Goal: Answer question/provide support: Share knowledge or assist other users

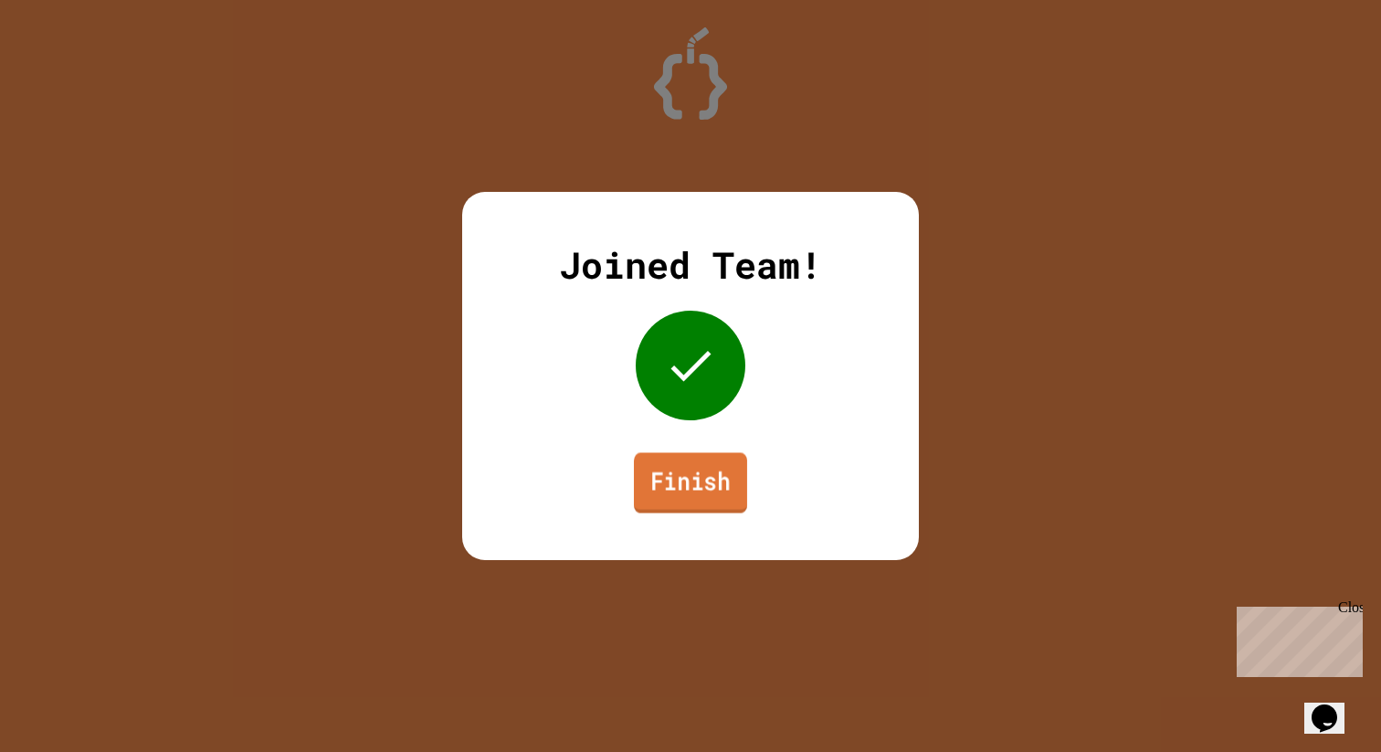
click at [729, 481] on link "Finish" at bounding box center [690, 482] width 113 height 60
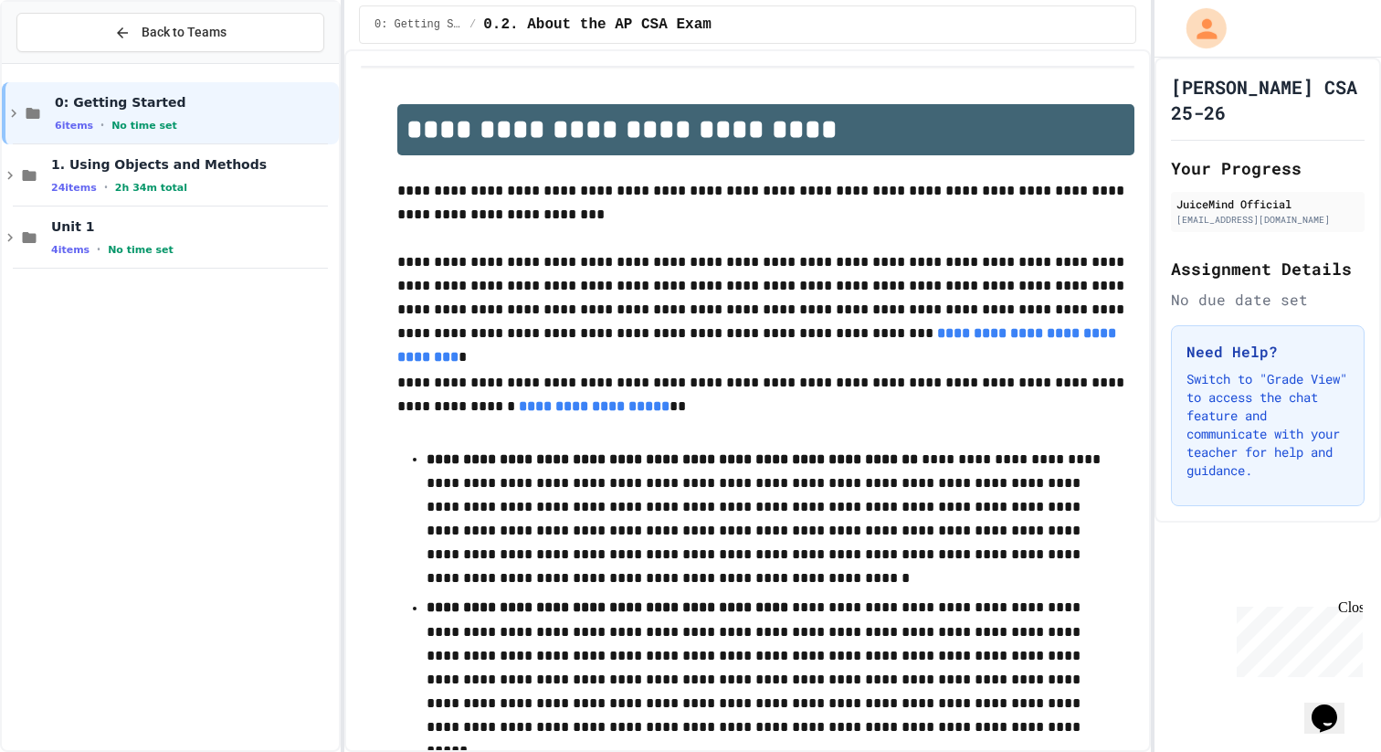
click at [1214, 31] on icon "My Account" at bounding box center [1206, 28] width 30 height 30
click at [1206, 751] on div at bounding box center [690, 752] width 1381 height 0
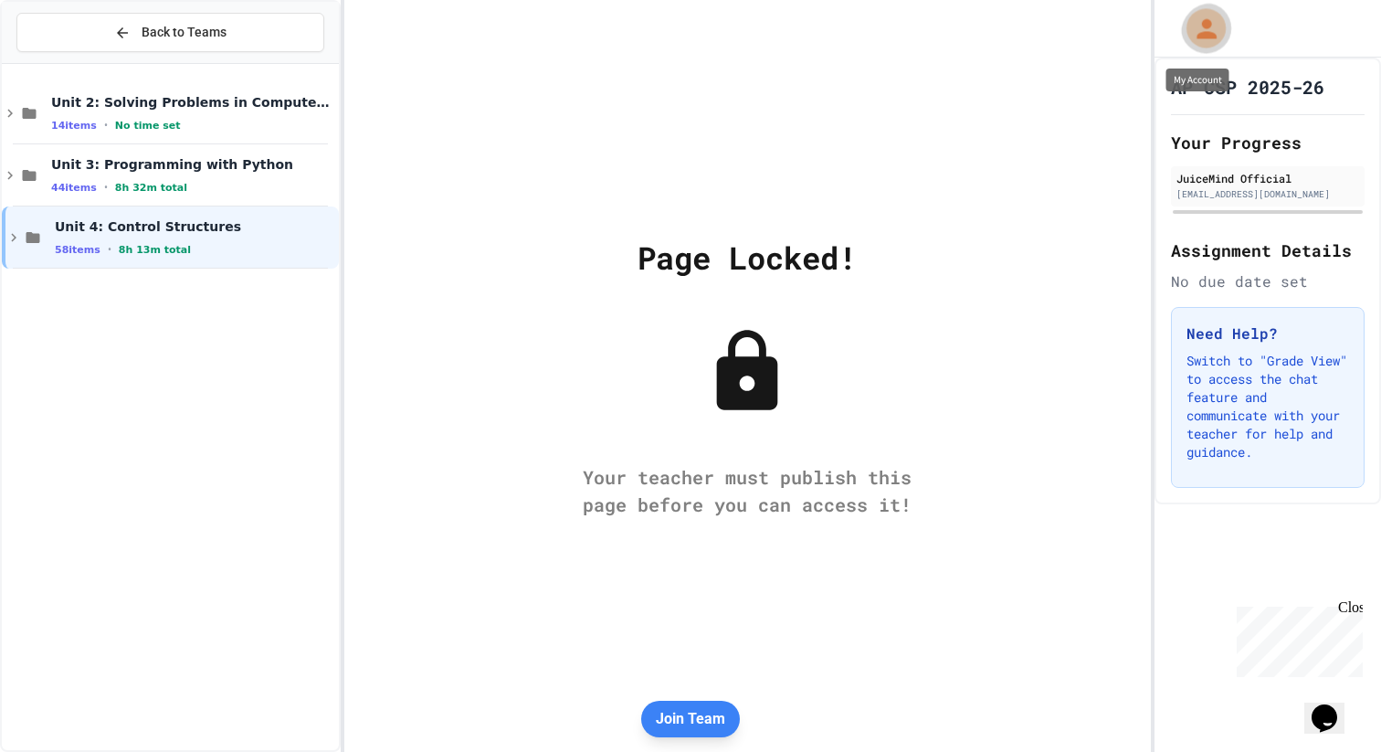
click at [1202, 37] on icon "My Account" at bounding box center [1207, 28] width 20 height 20
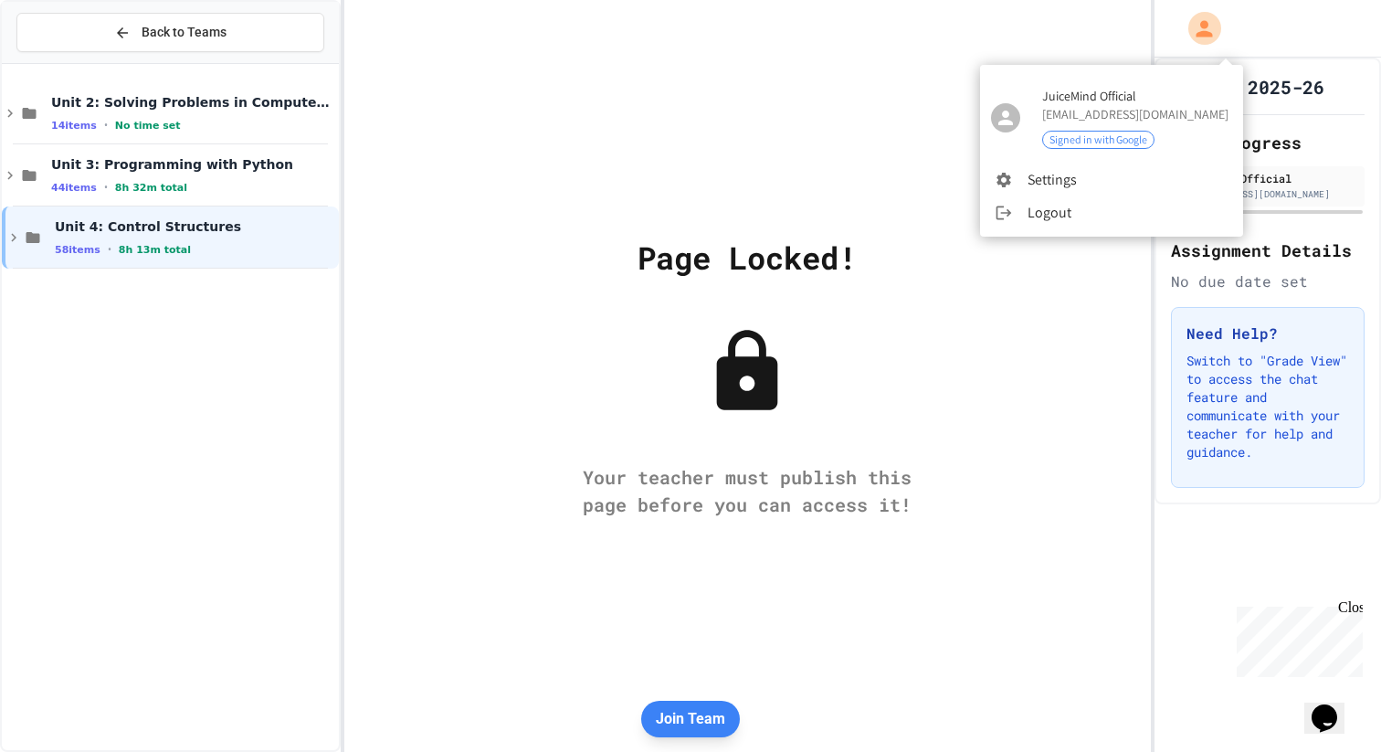
click at [1202, 35] on div at bounding box center [690, 376] width 1381 height 752
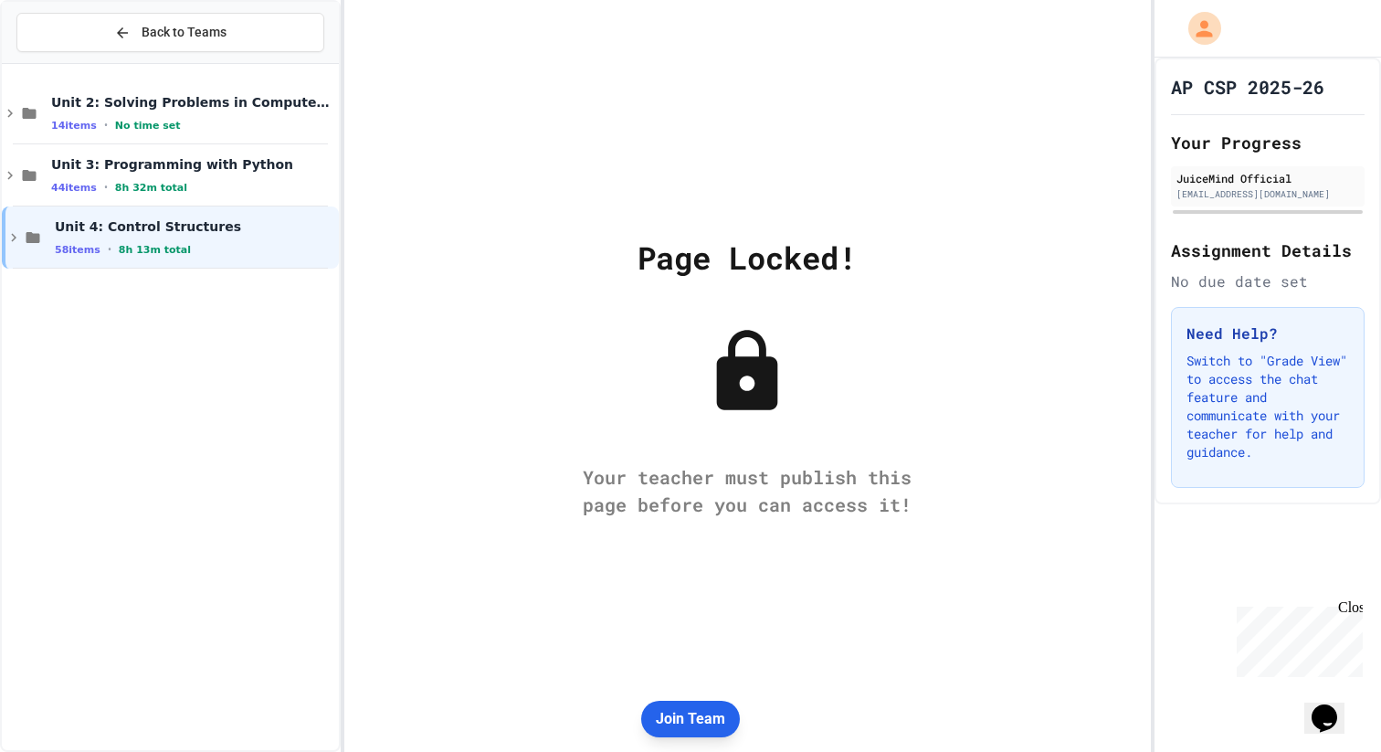
click at [705, 716] on button "Join Team" at bounding box center [690, 719] width 99 height 37
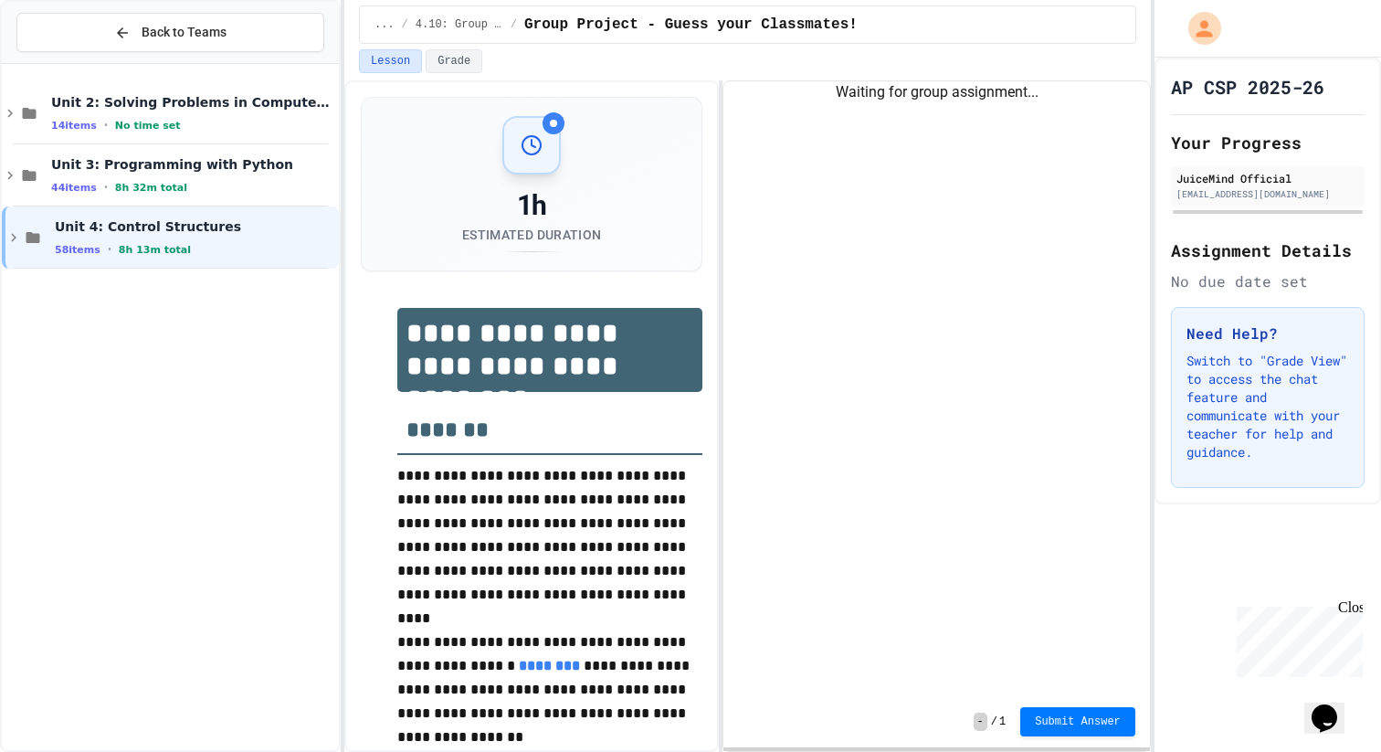
select select "***"
select select "*******"
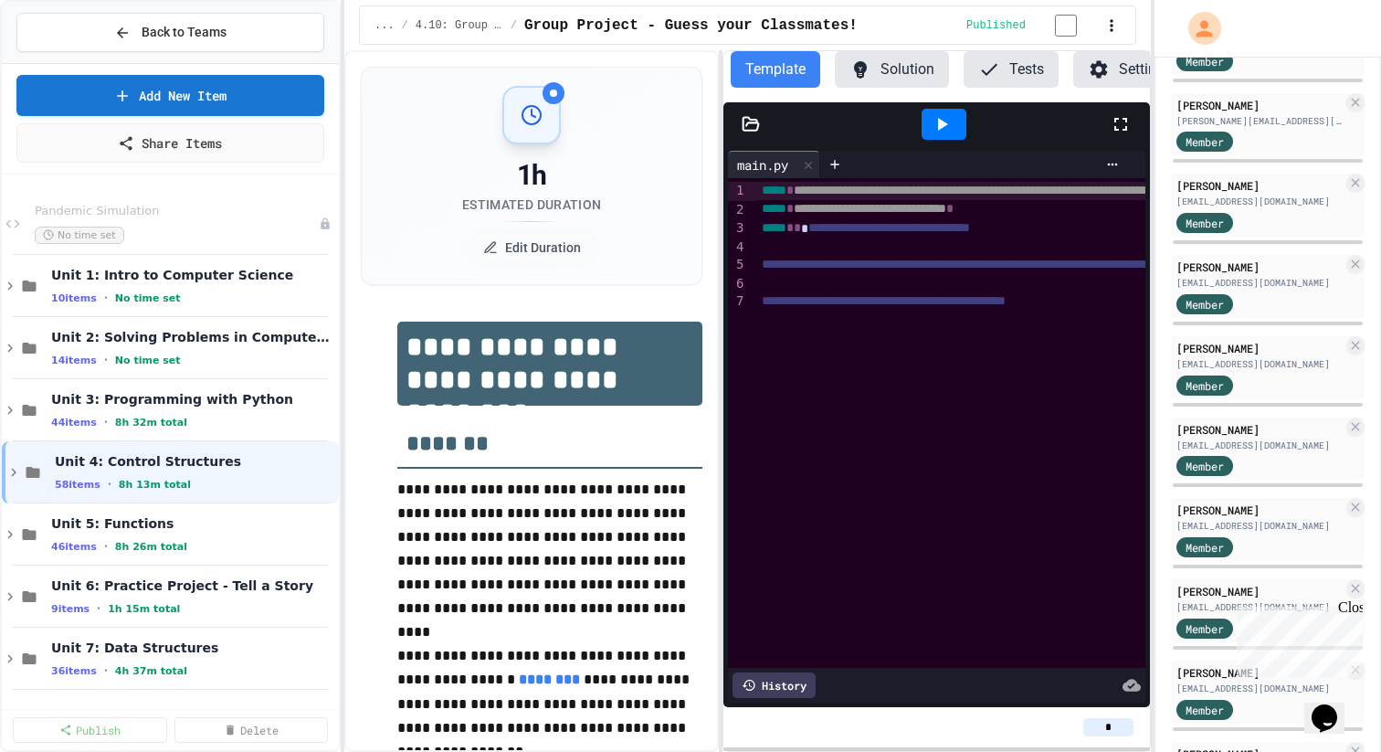
scroll to position [829, 0]
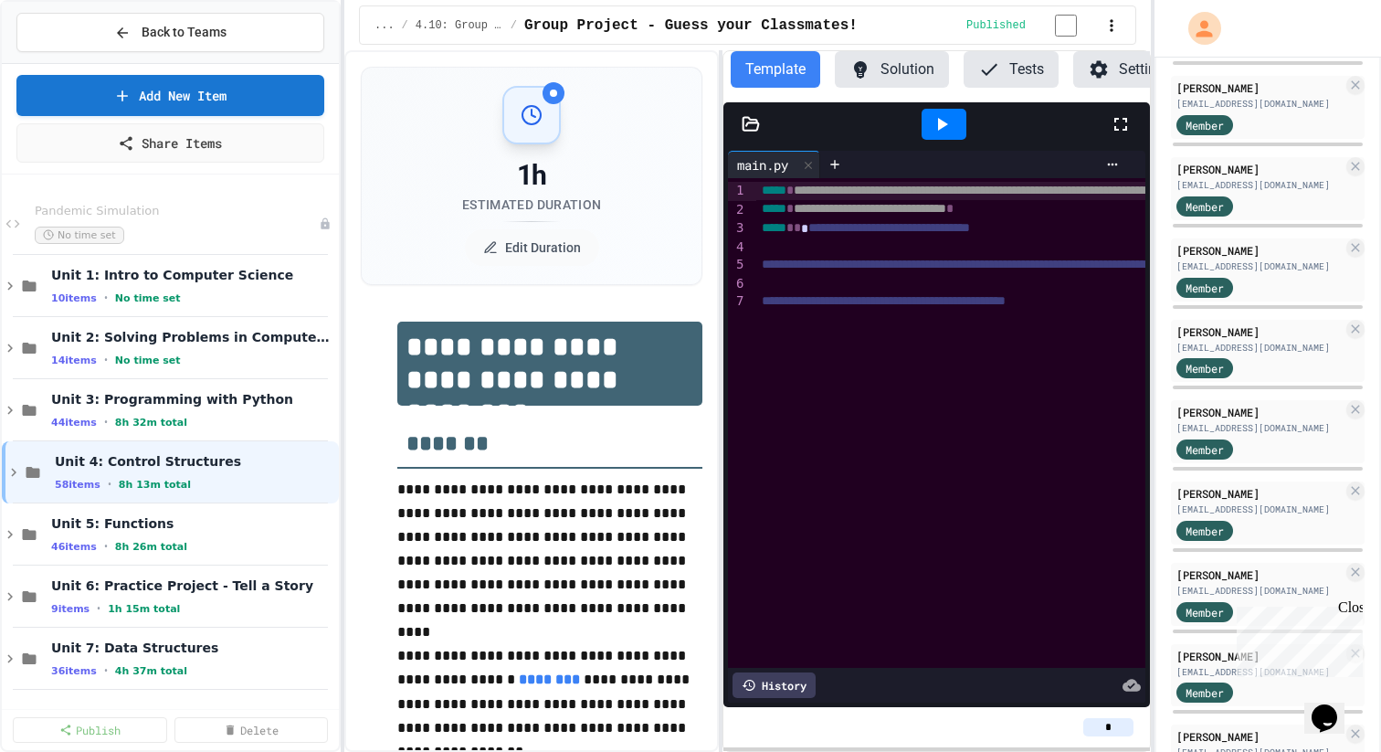
click at [1352, 607] on div "Close" at bounding box center [1349, 610] width 23 height 23
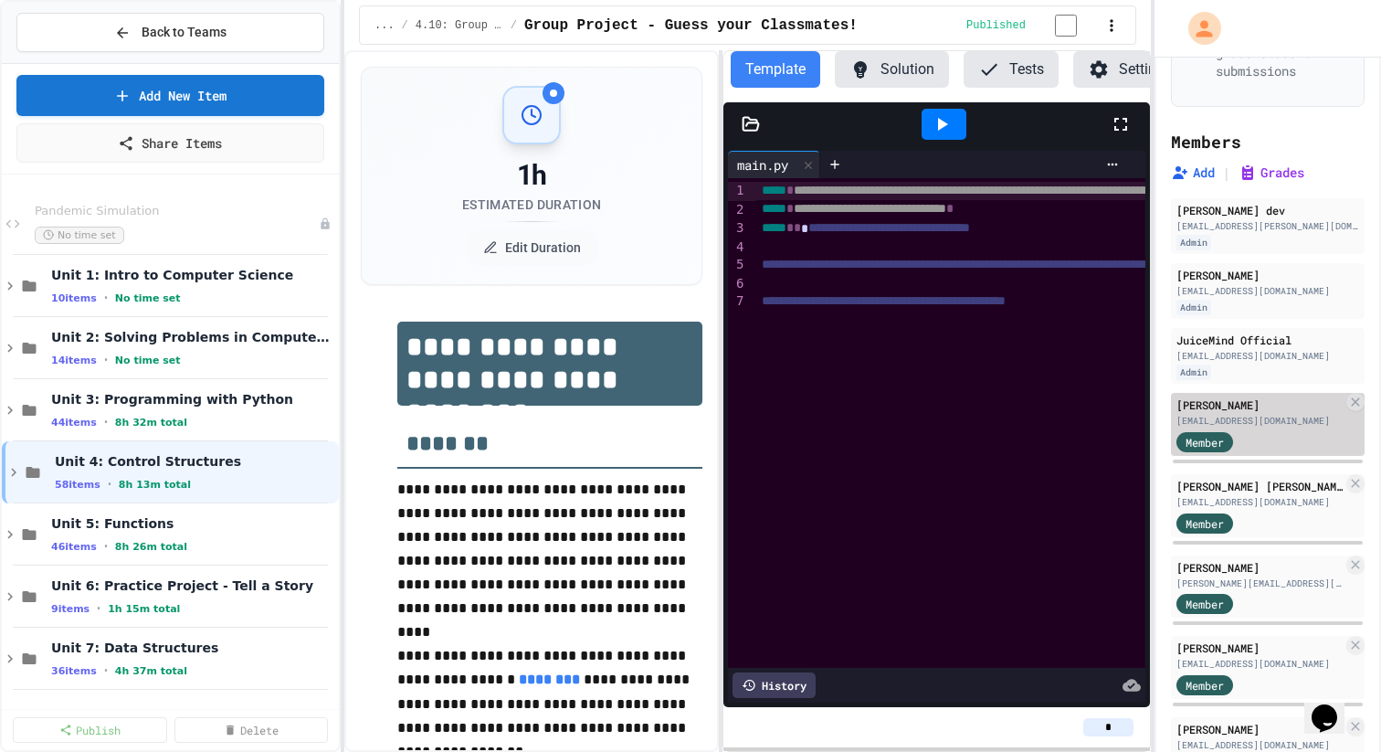
click at [1290, 436] on div "Member" at bounding box center [1260, 440] width 166 height 23
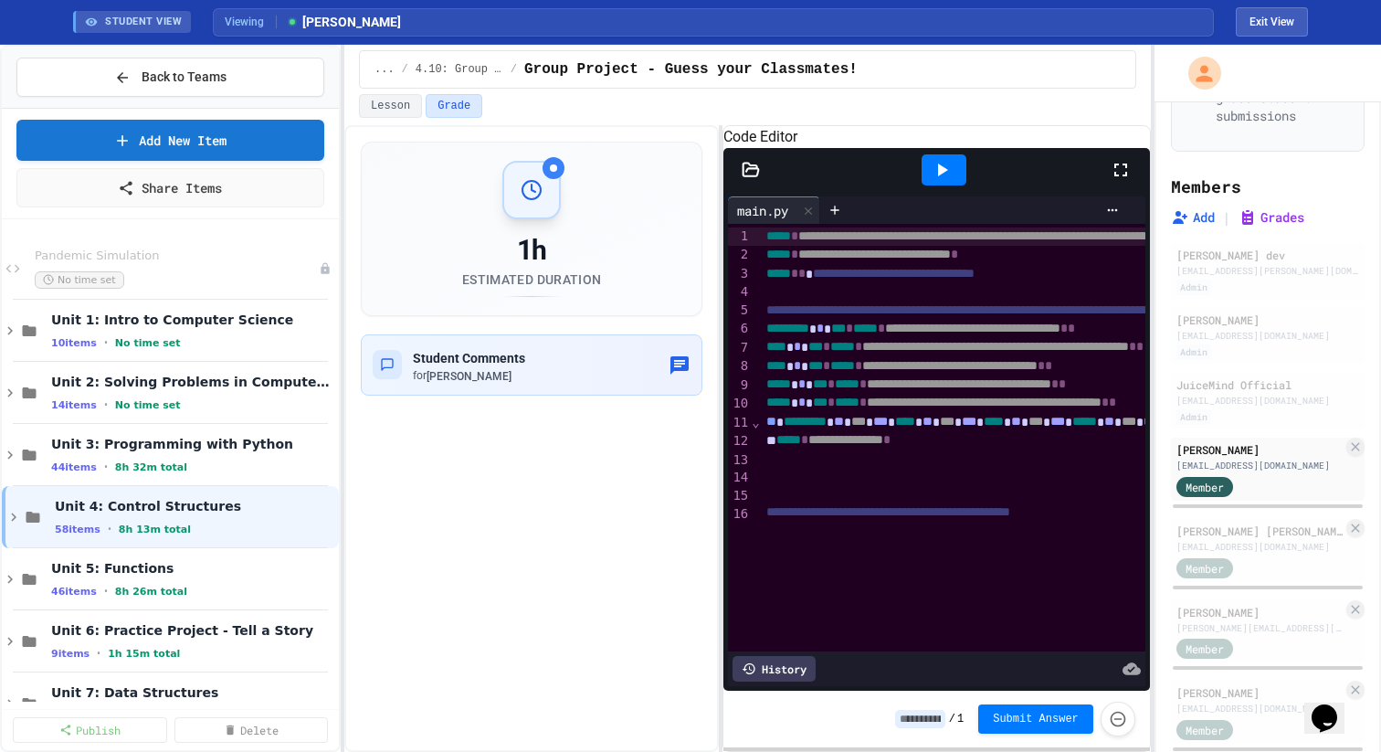
click at [804, 670] on div "History" at bounding box center [774, 669] width 83 height 26
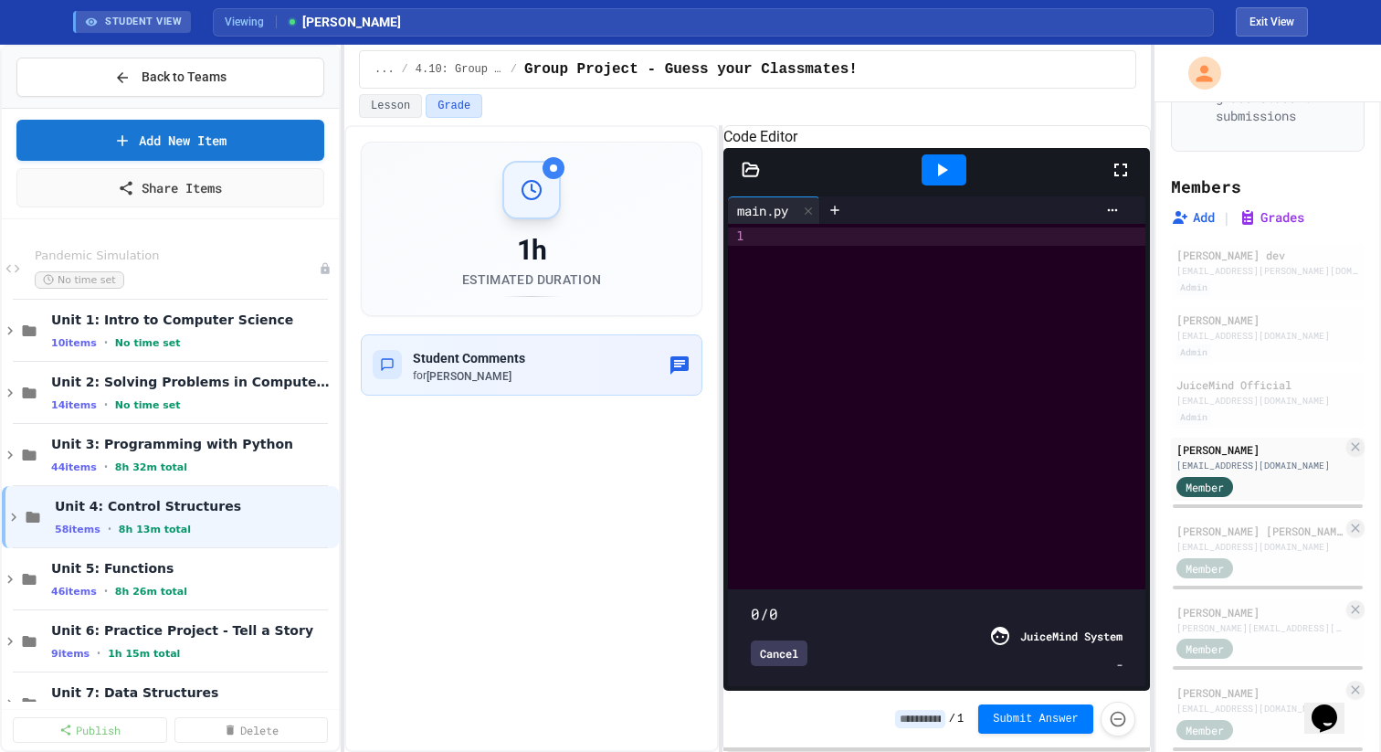
type input "*"
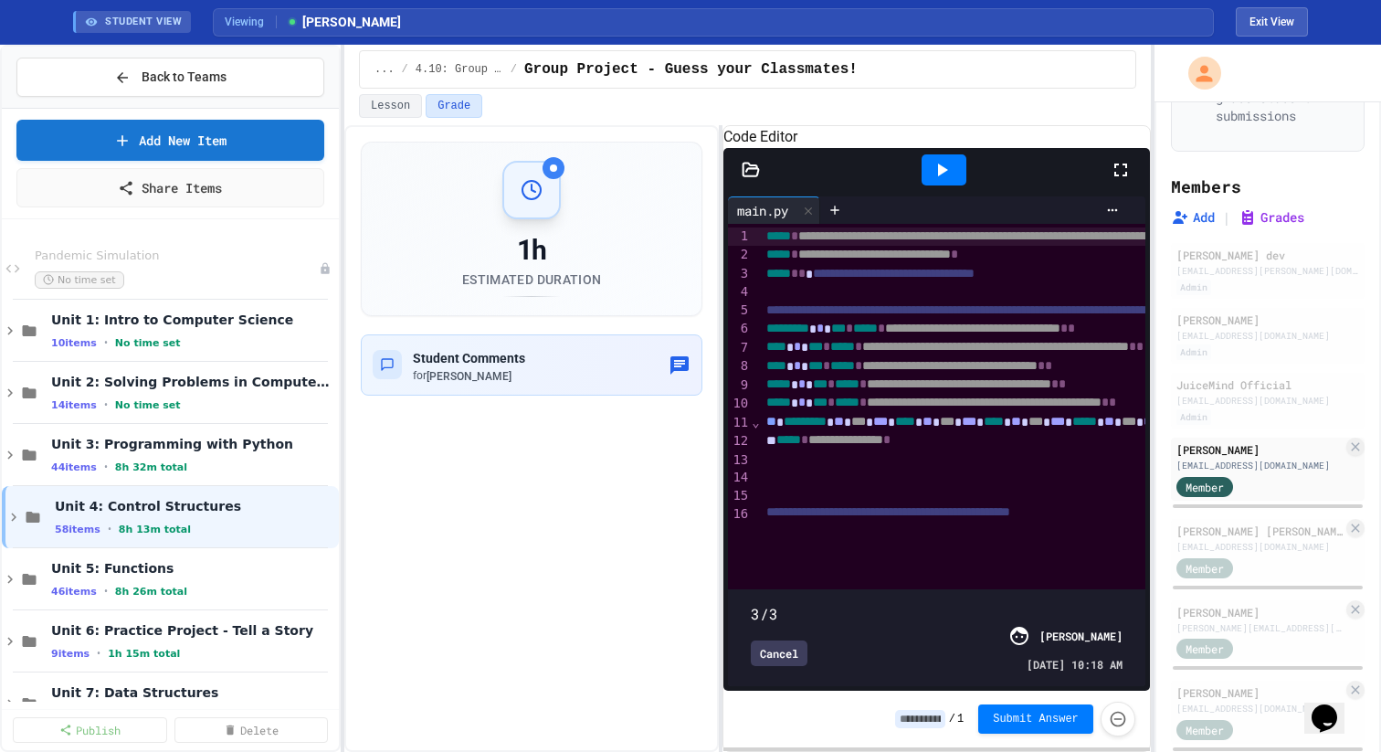
click at [790, 655] on div "Cancel" at bounding box center [779, 653] width 57 height 26
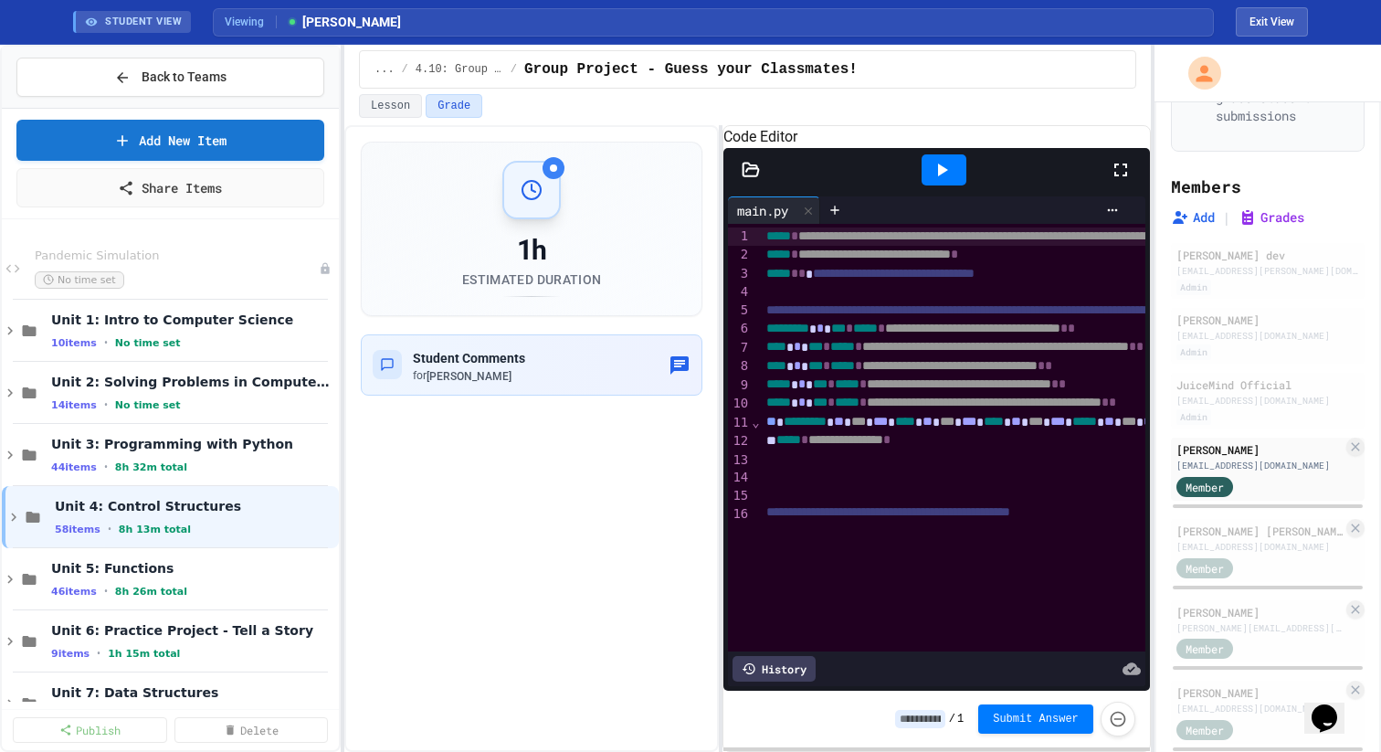
click at [839, 486] on div at bounding box center [1192, 477] width 862 height 18
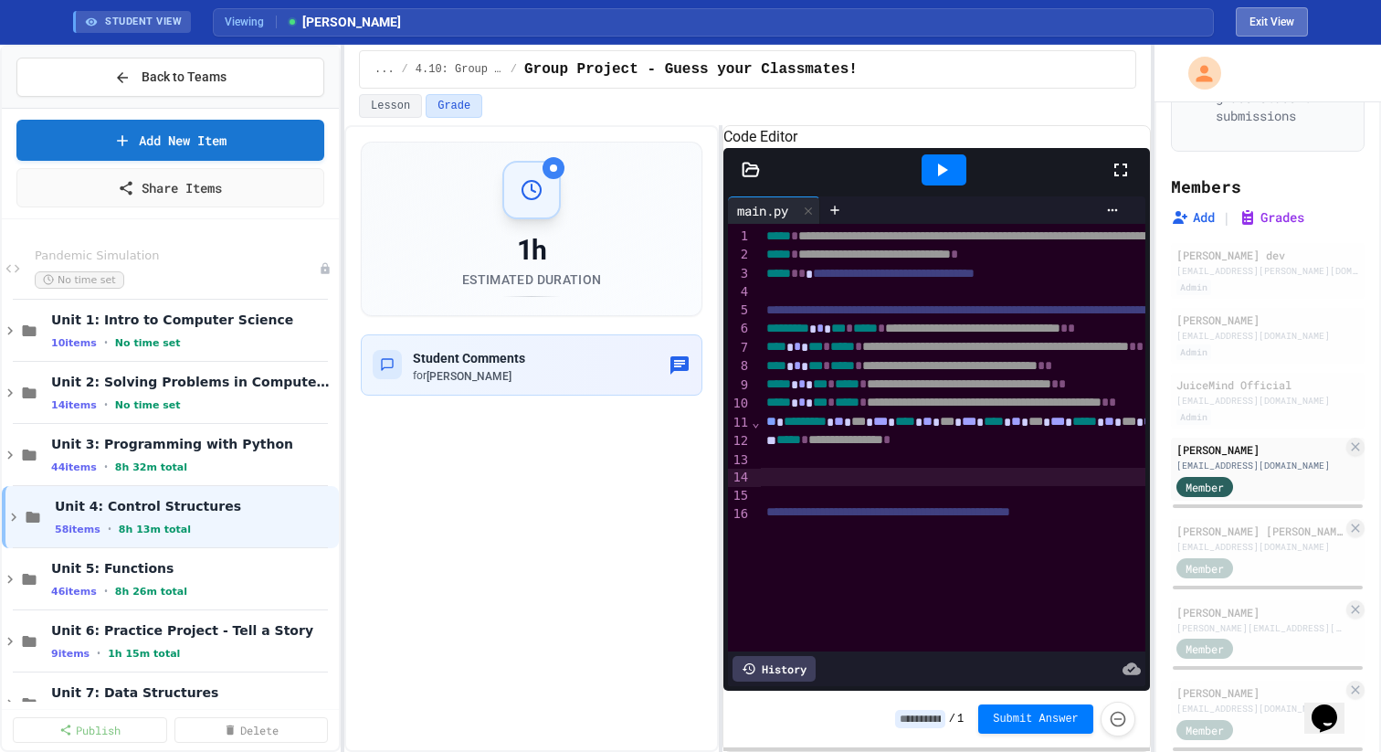
click at [1264, 22] on button "Exit View" at bounding box center [1272, 21] width 72 height 29
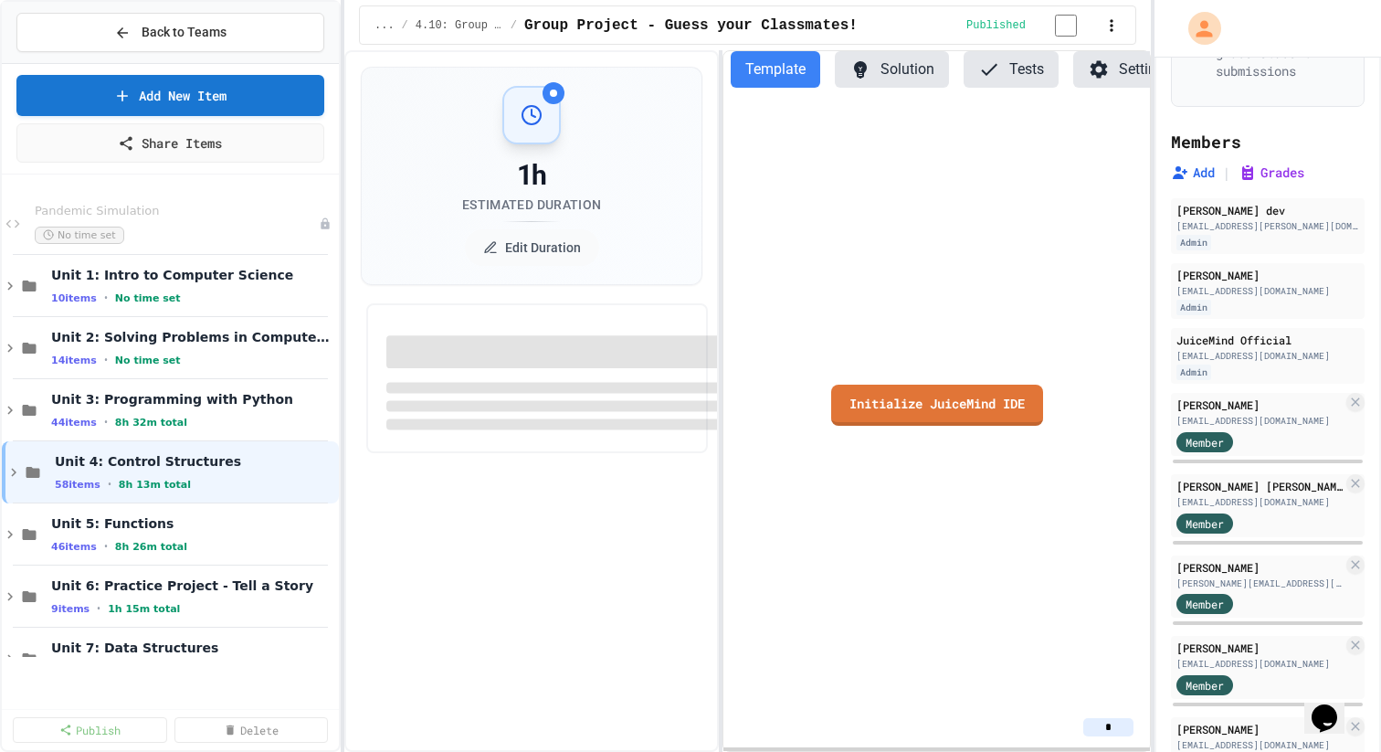
select select "***"
select select "*******"
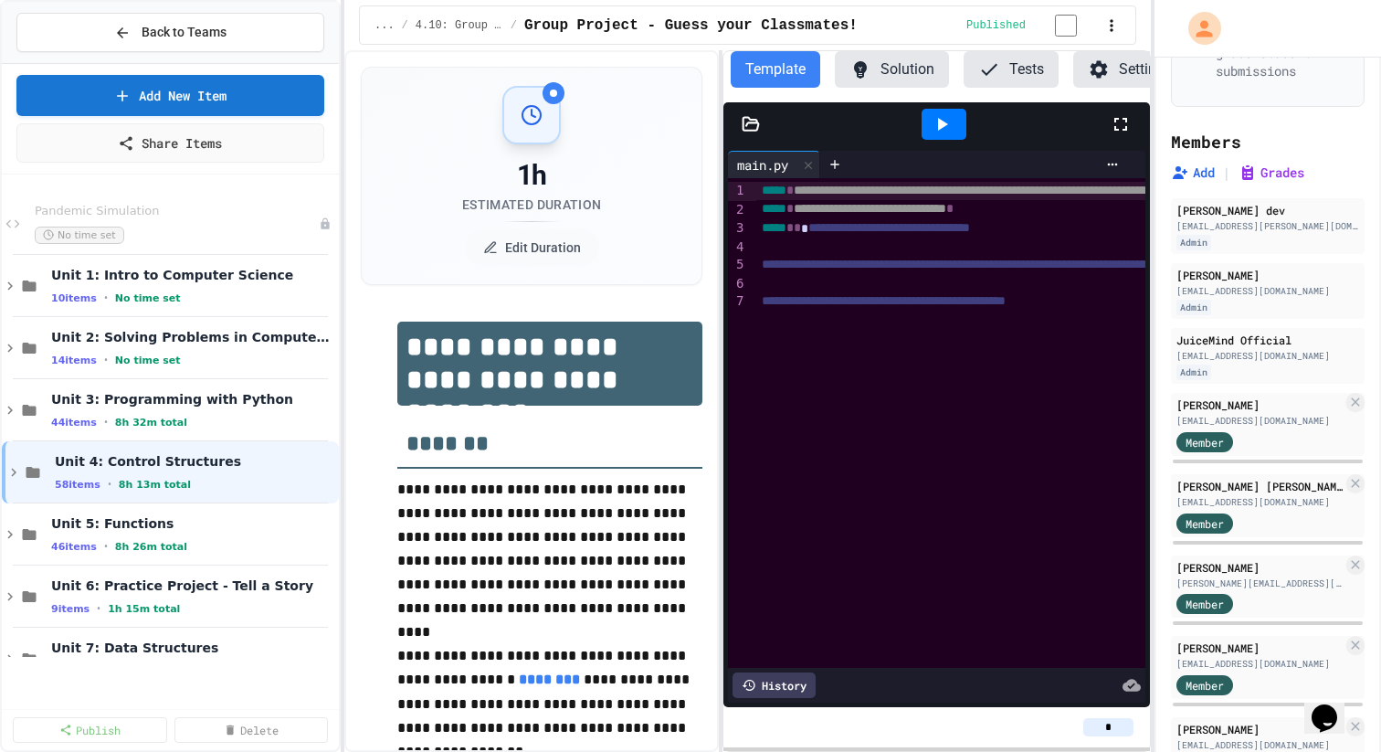
click at [1114, 45] on div "... / 4.10: Group Project - Guess your Classmates! / Group Project - Guess your…" at bounding box center [747, 24] width 777 height 39
click at [1114, 69] on button "Settings" at bounding box center [1129, 69] width 113 height 37
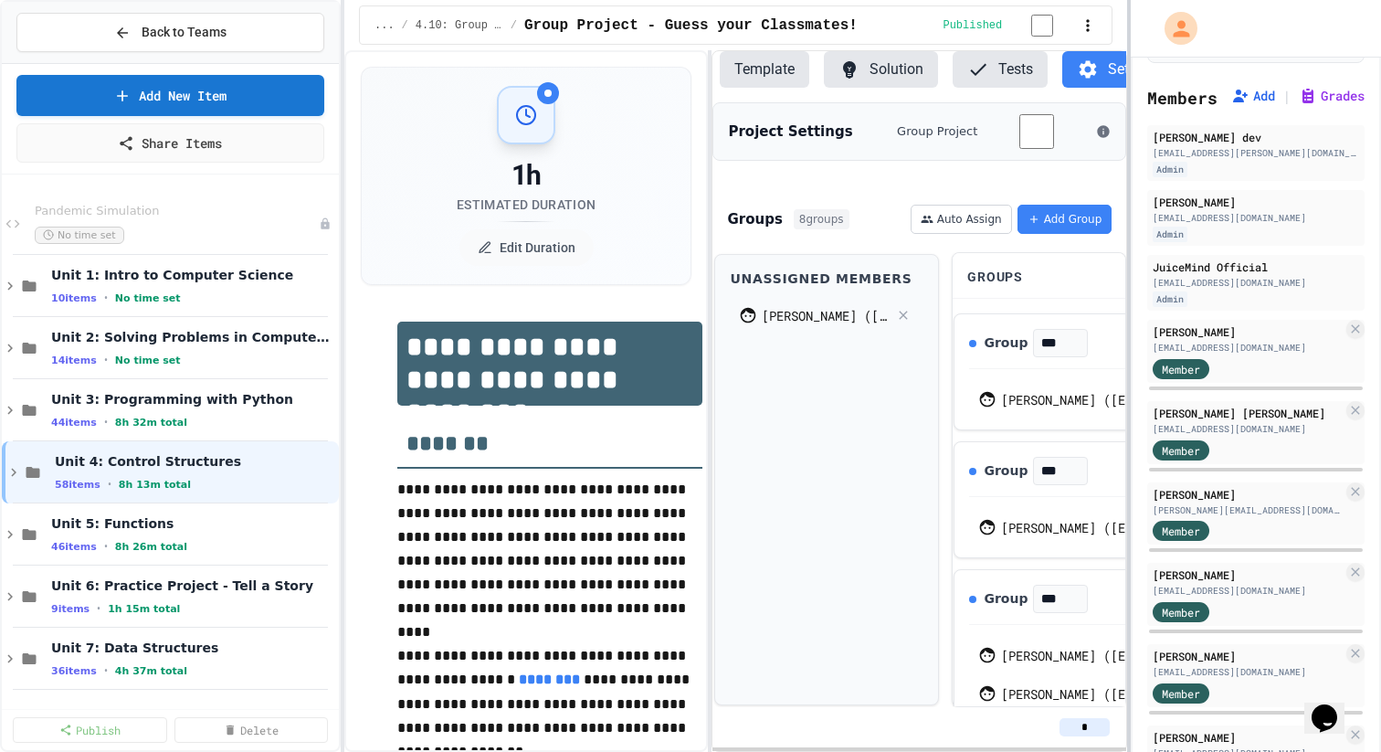
scroll to position [138, 0]
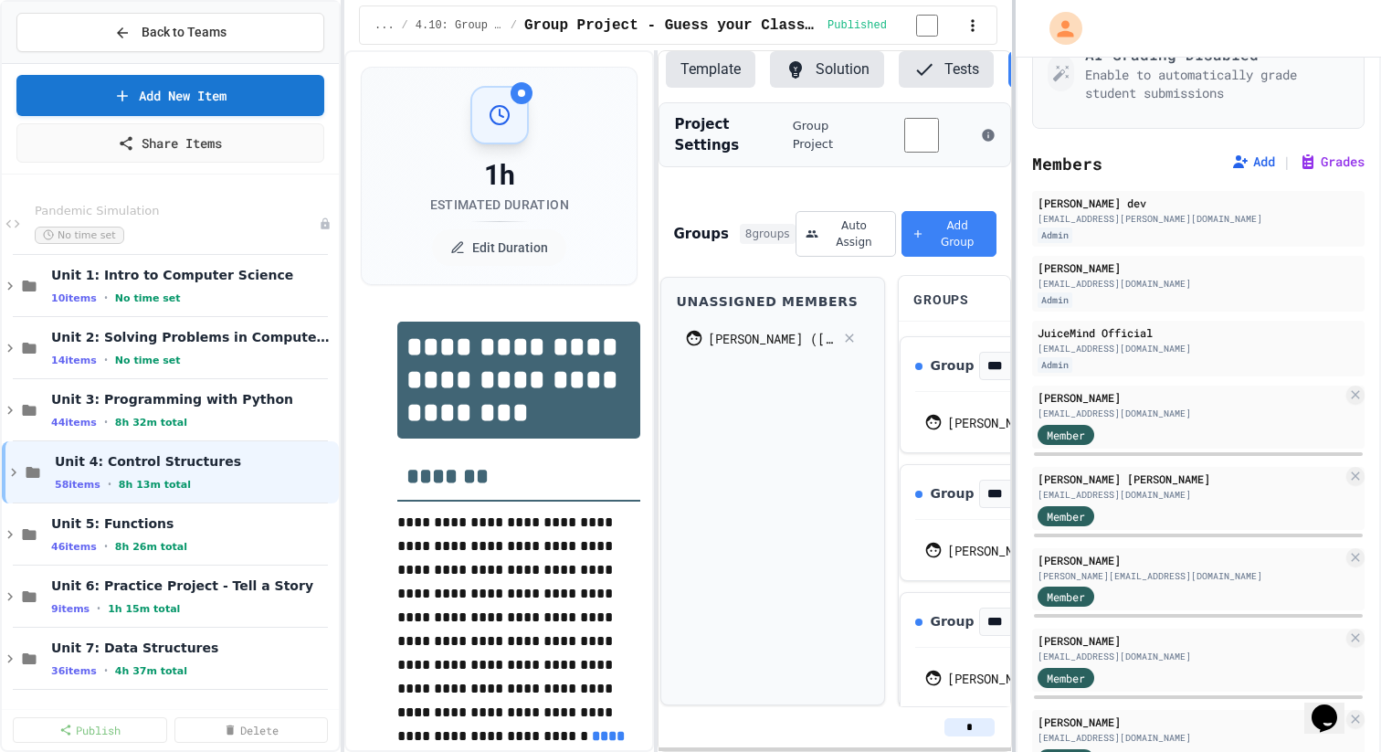
click at [1012, 406] on div at bounding box center [1014, 376] width 4 height 752
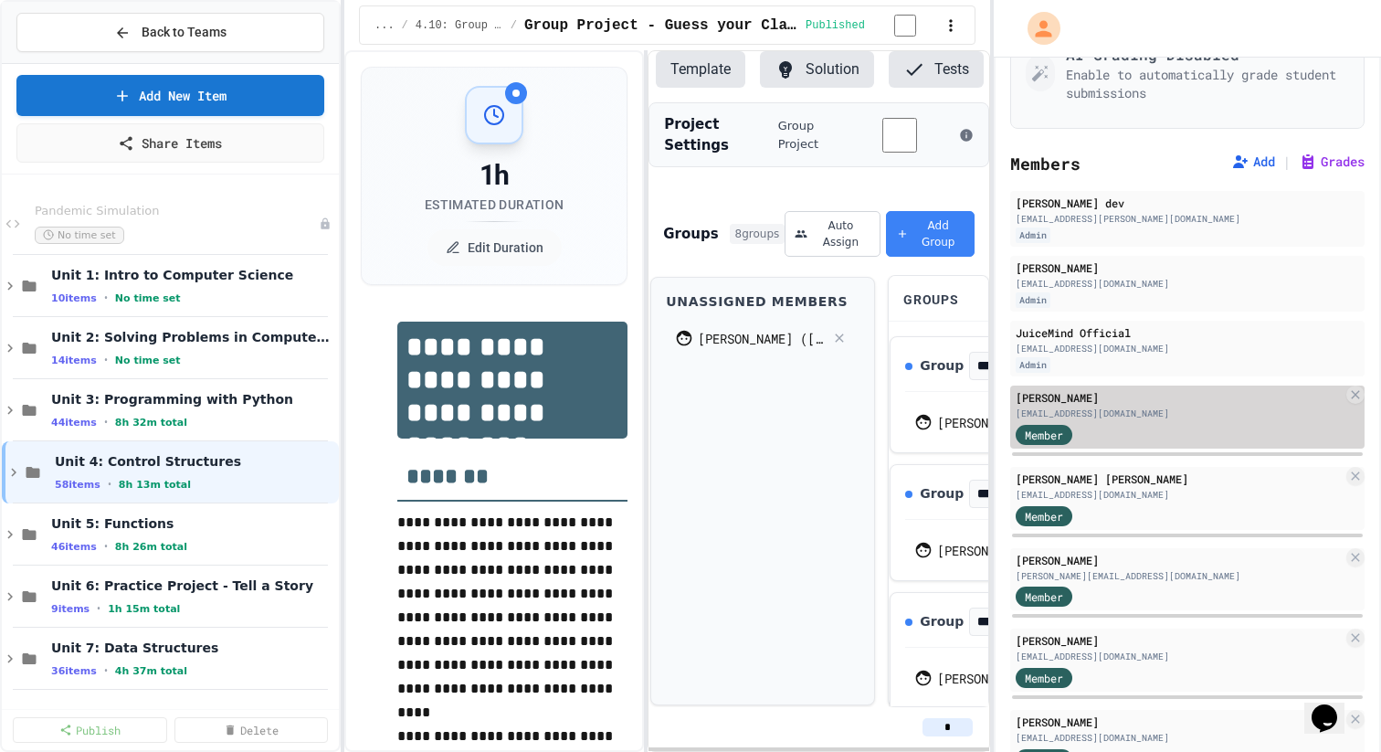
drag, startPoint x: 1191, startPoint y: 424, endPoint x: 1019, endPoint y: 420, distance: 172.7
click at [1019, 420] on div "[EMAIL_ADDRESS][DOMAIN_NAME]" at bounding box center [1179, 413] width 327 height 14
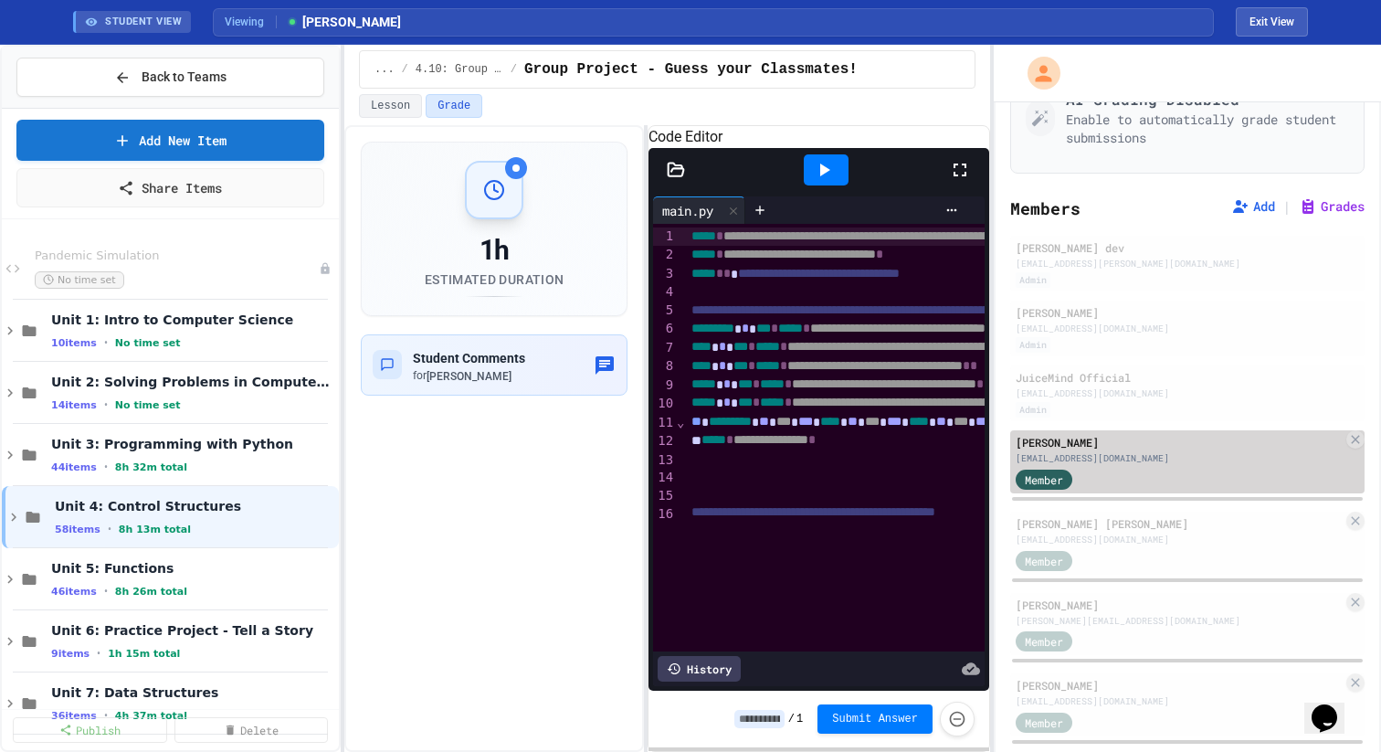
click at [1203, 465] on div "[EMAIL_ADDRESS][DOMAIN_NAME]" at bounding box center [1179, 458] width 327 height 14
drag, startPoint x: 1197, startPoint y: 467, endPoint x: 1016, endPoint y: 466, distance: 180.9
click at [1016, 465] on div "[EMAIL_ADDRESS][DOMAIN_NAME]" at bounding box center [1179, 458] width 327 height 14
copy div "[EMAIL_ADDRESS][DOMAIN_NAME]"
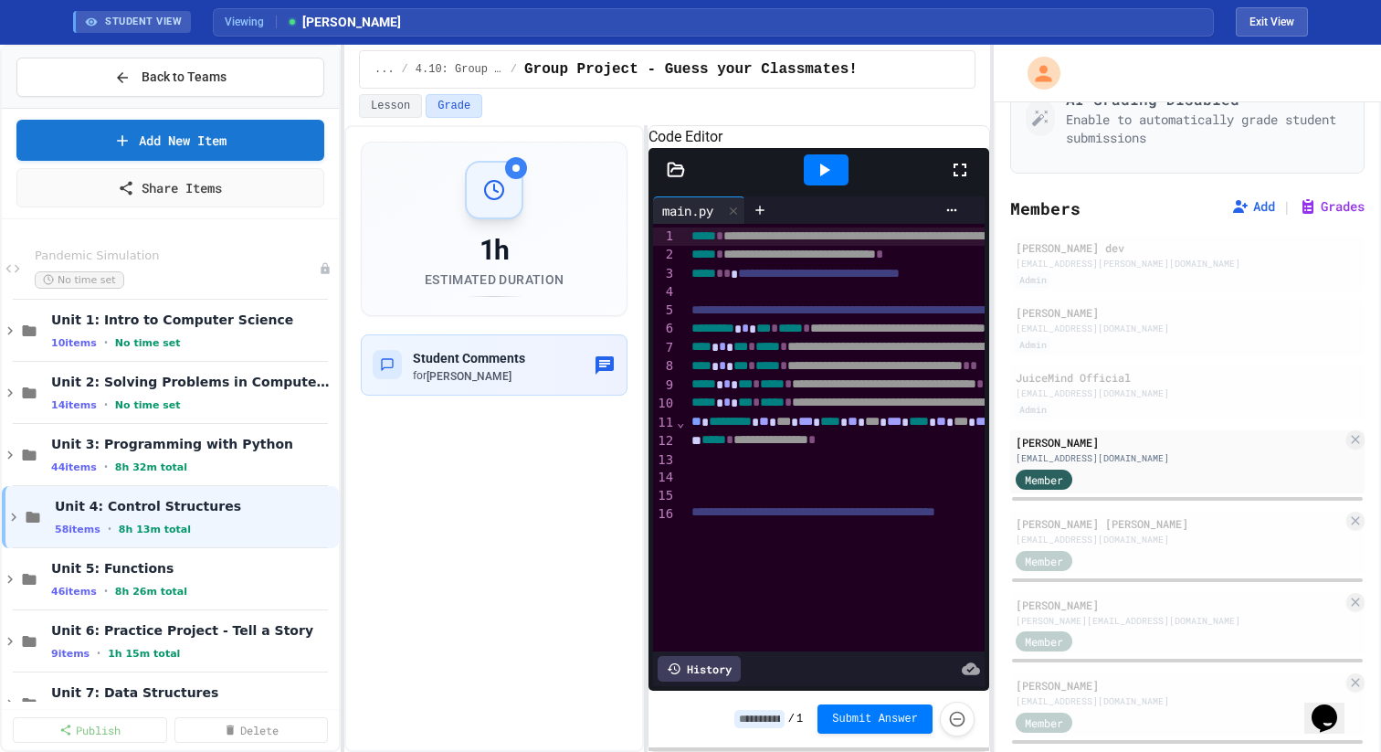
click at [1292, 13] on button "Exit View" at bounding box center [1272, 21] width 72 height 29
select select "***"
select select "*******"
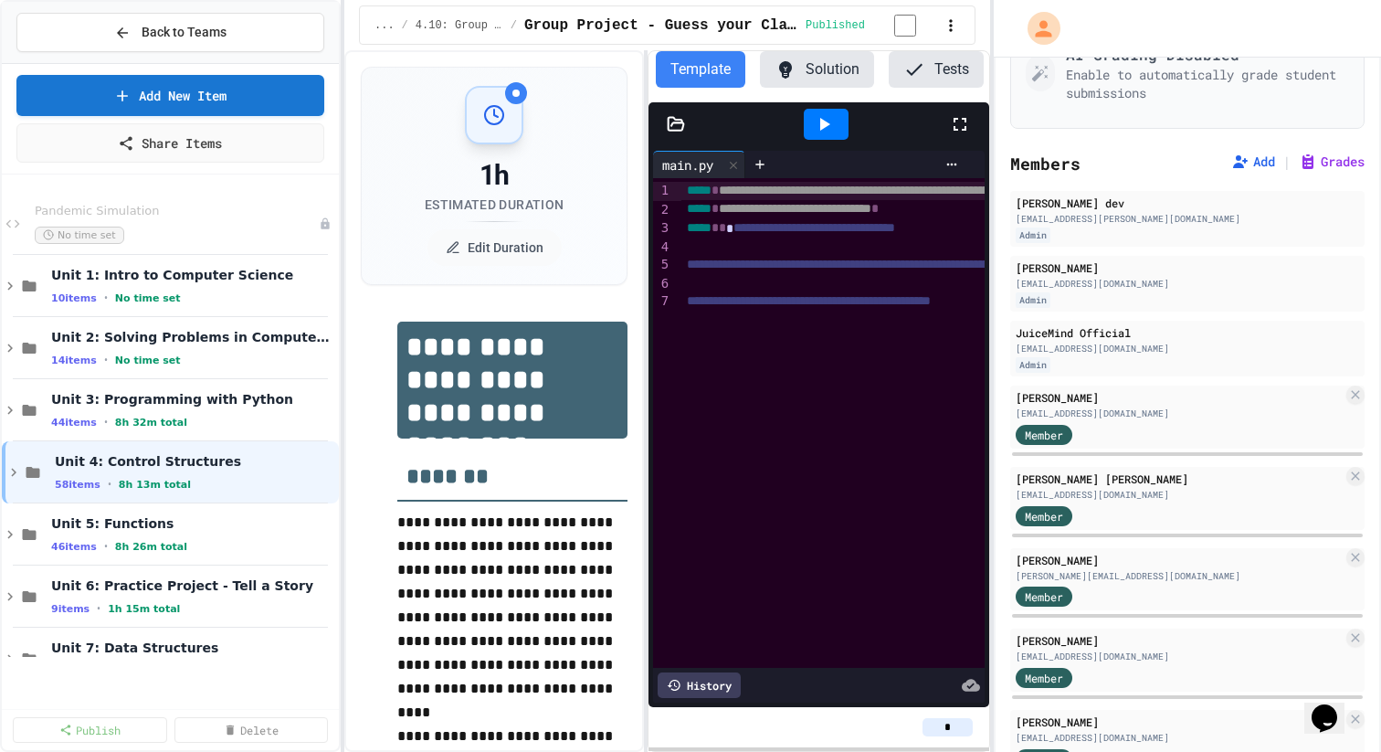
scroll to position [0, 125]
click at [938, 66] on button "Settings" at bounding box center [932, 69] width 113 height 37
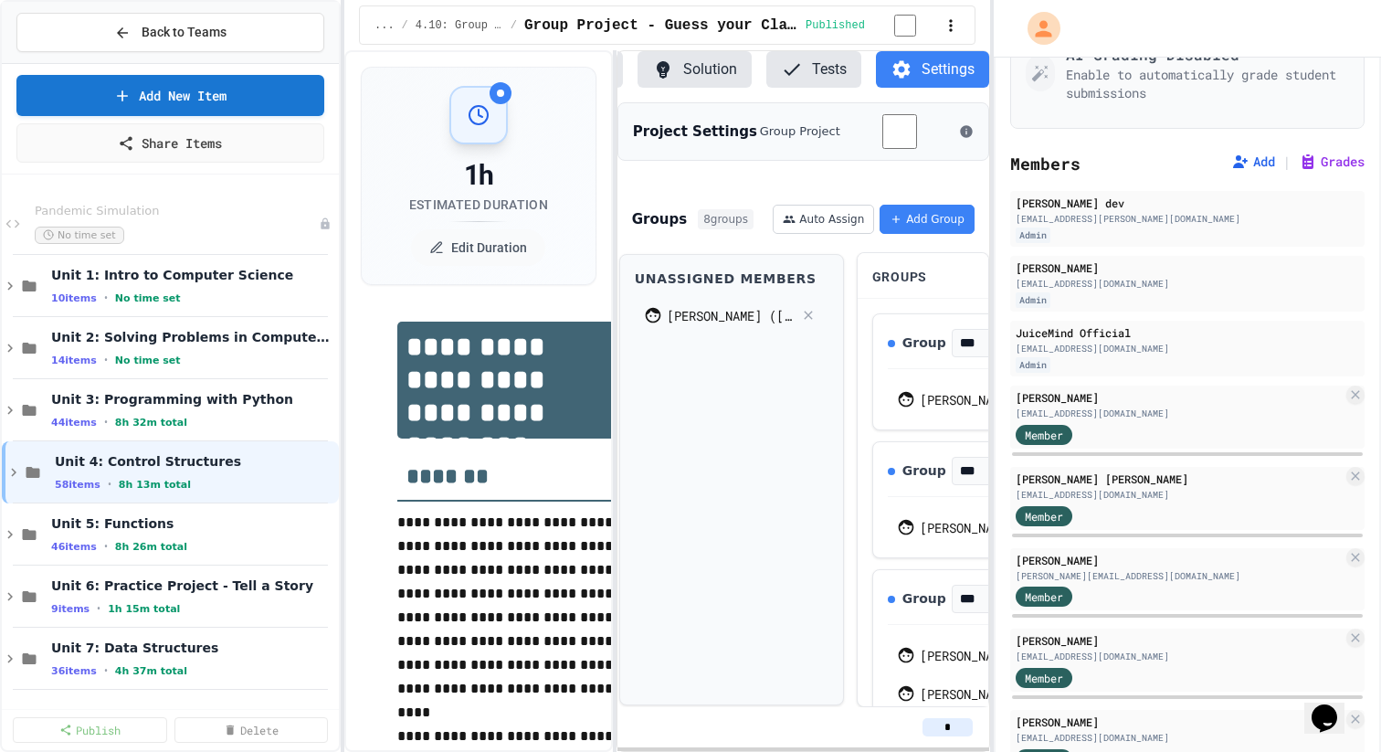
scroll to position [0, 68]
click at [585, 378] on div "**********" at bounding box center [667, 401] width 646 height 702
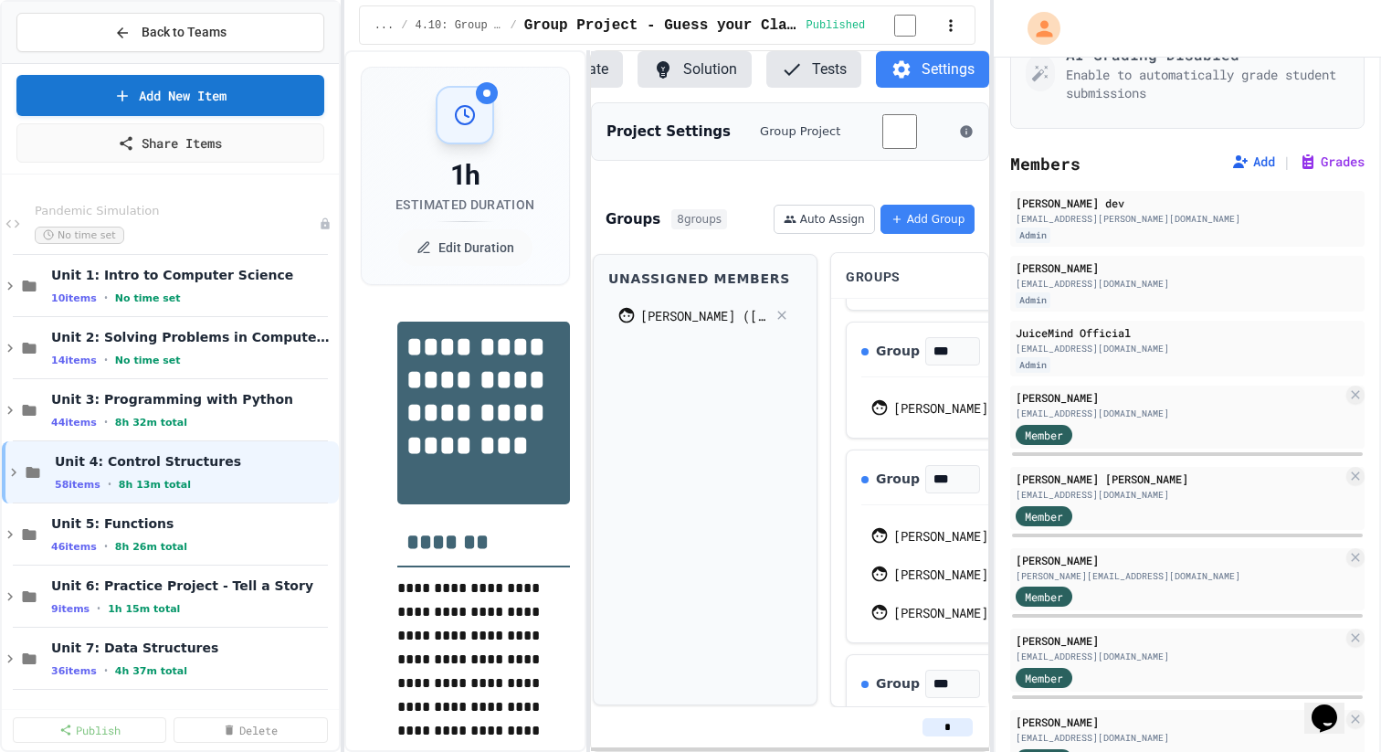
scroll to position [0, 4]
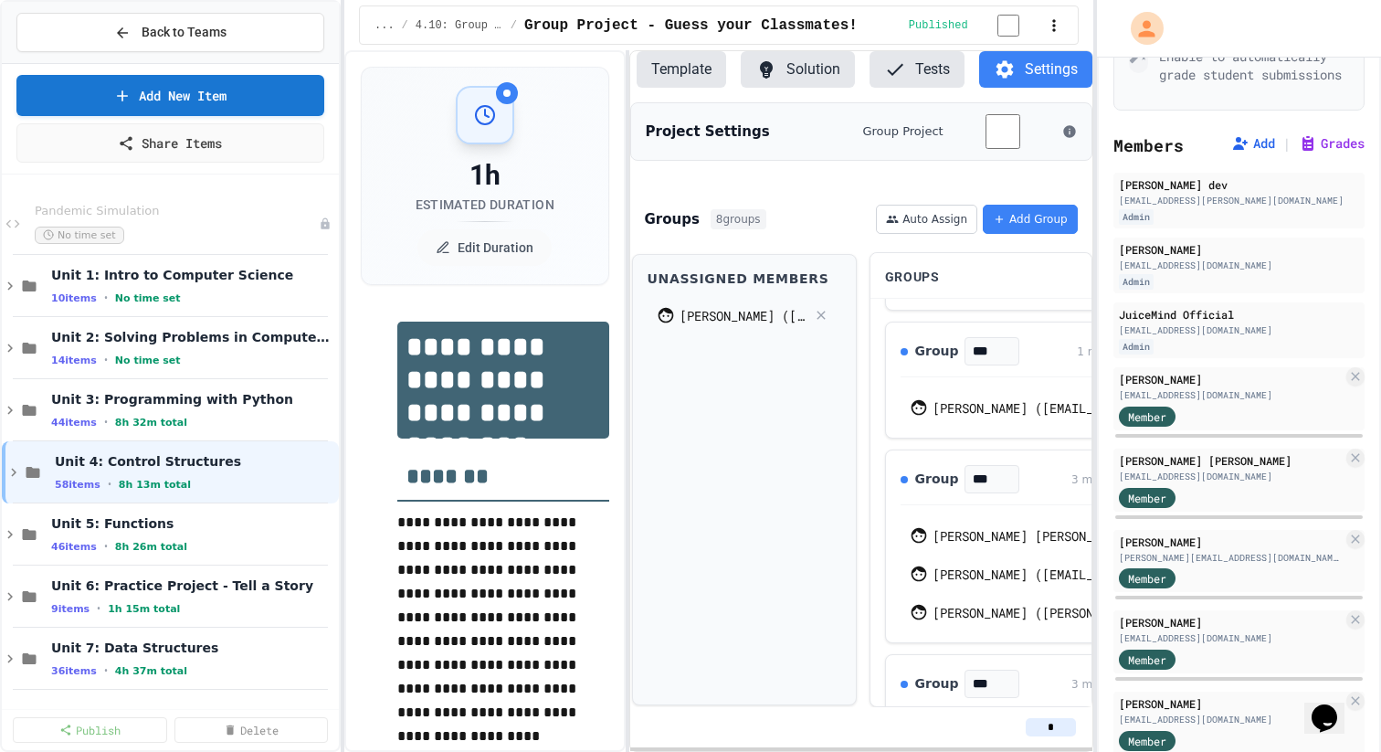
click at [1088, 335] on div "**********" at bounding box center [690, 376] width 1381 height 752
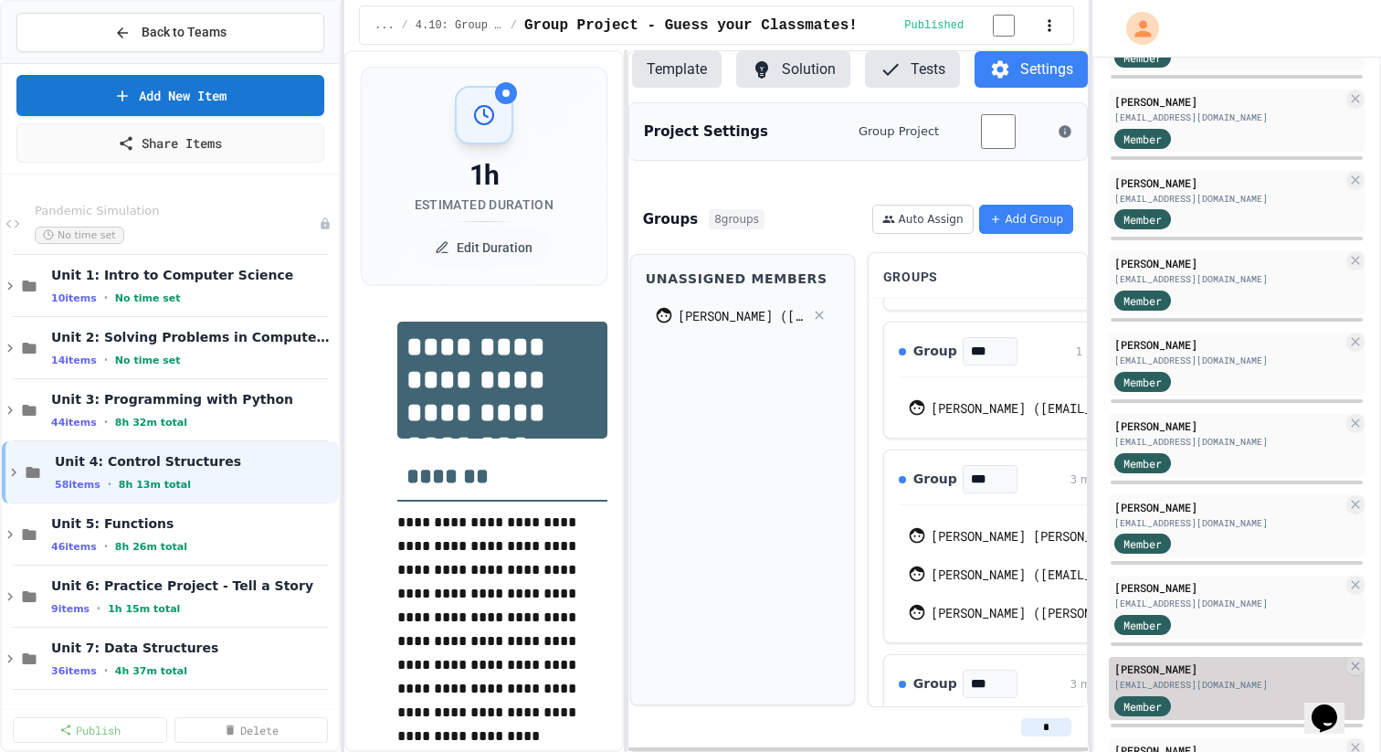
scroll to position [847, 0]
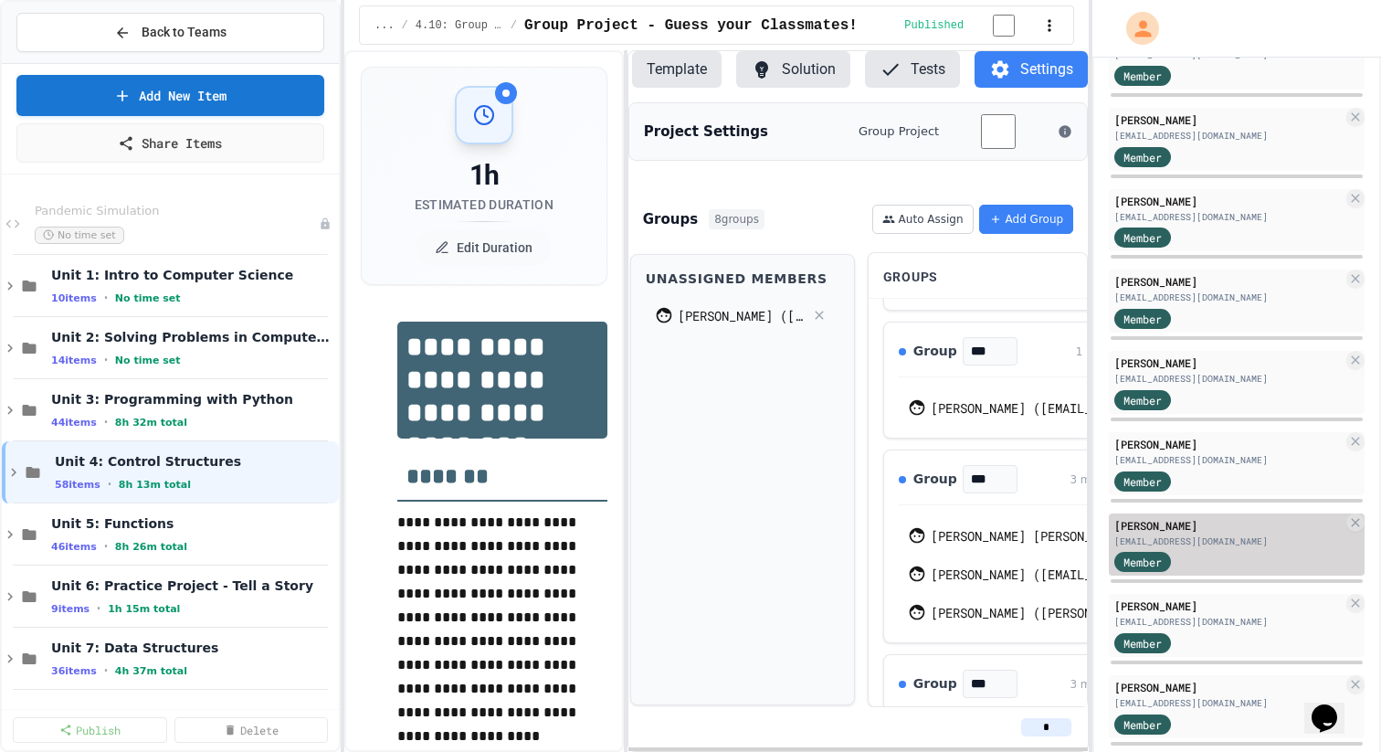
click at [1226, 525] on div "[PERSON_NAME]" at bounding box center [1228, 525] width 228 height 16
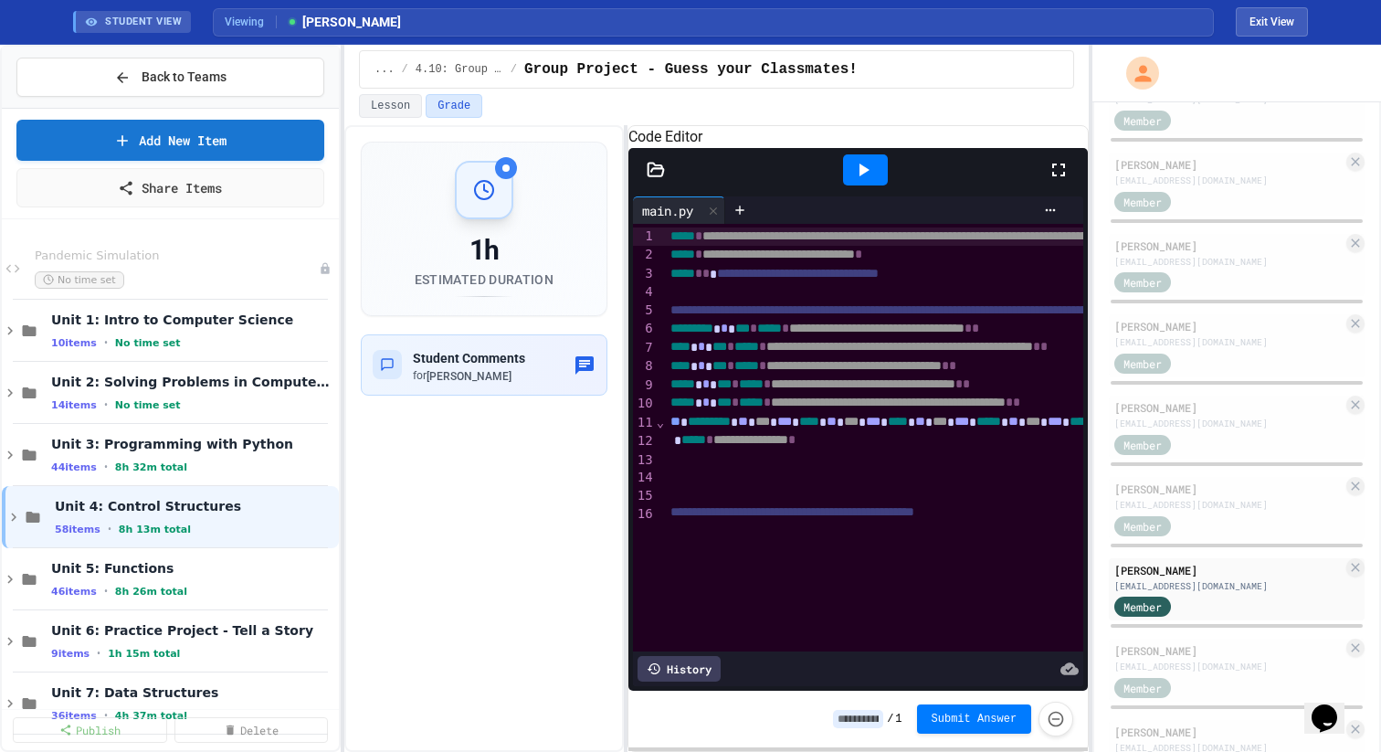
click at [681, 669] on div "History" at bounding box center [679, 669] width 83 height 26
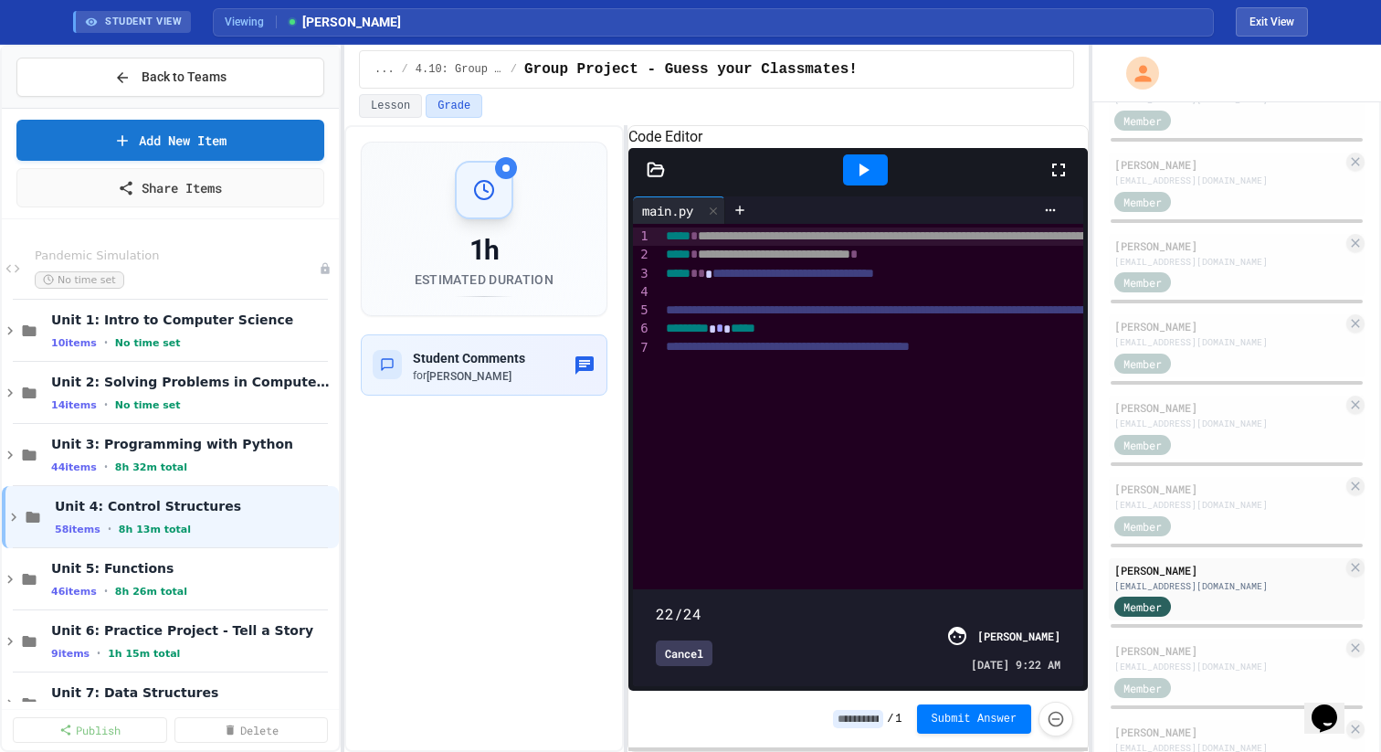
drag, startPoint x: 1061, startPoint y: 588, endPoint x: 1076, endPoint y: 580, distance: 16.8
click at [656, 604] on span at bounding box center [656, 604] width 0 height 0
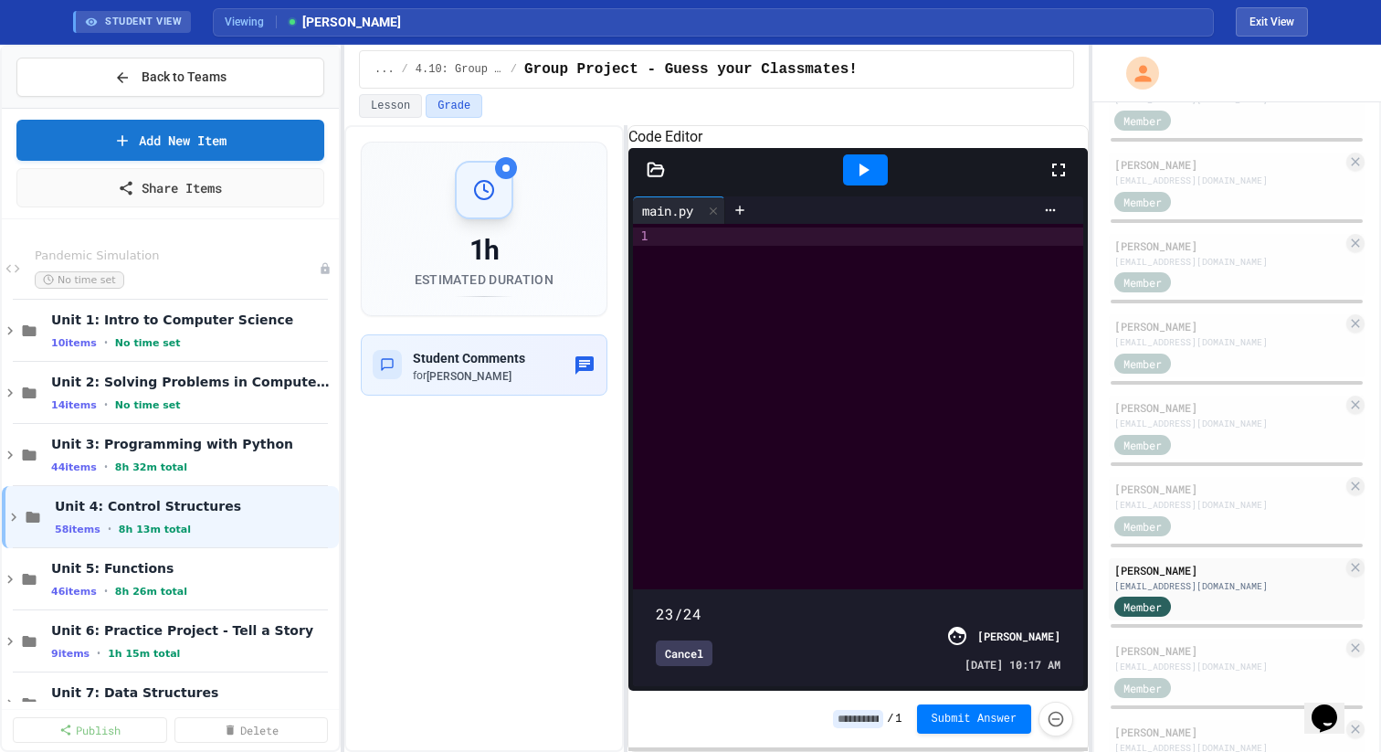
type input "**"
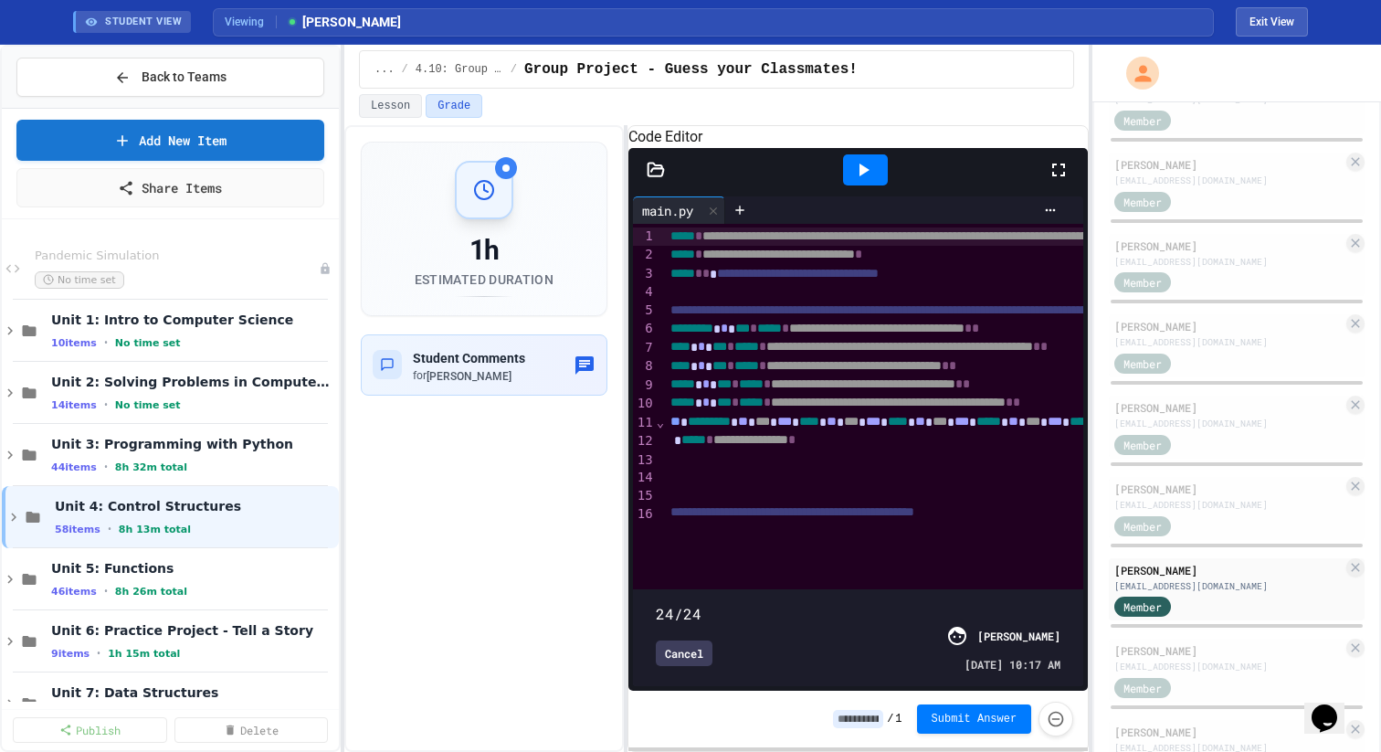
drag, startPoint x: 1059, startPoint y: 583, endPoint x: 1074, endPoint y: 583, distance: 15.5
click at [656, 604] on span at bounding box center [656, 604] width 0 height 0
click at [680, 655] on div "Cancel" at bounding box center [684, 653] width 57 height 26
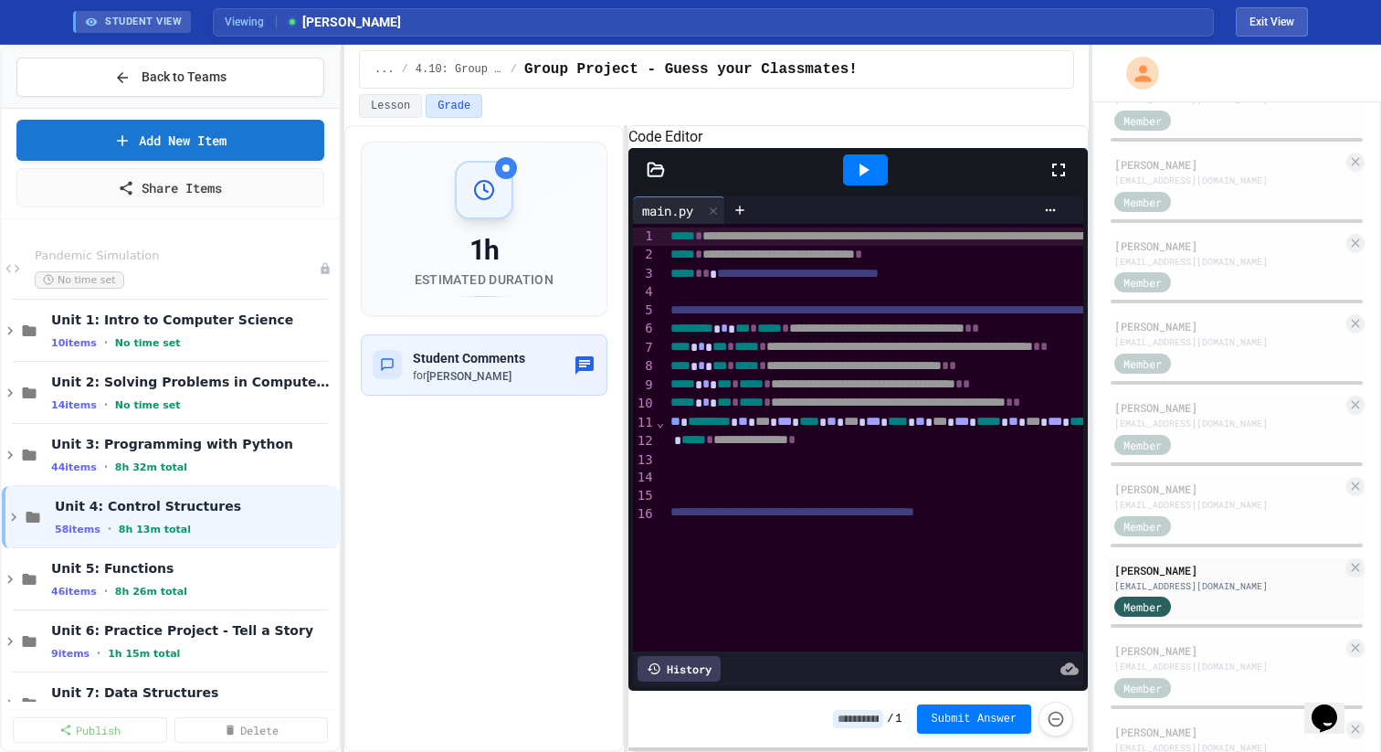
click at [703, 486] on div at bounding box center [1096, 477] width 862 height 18
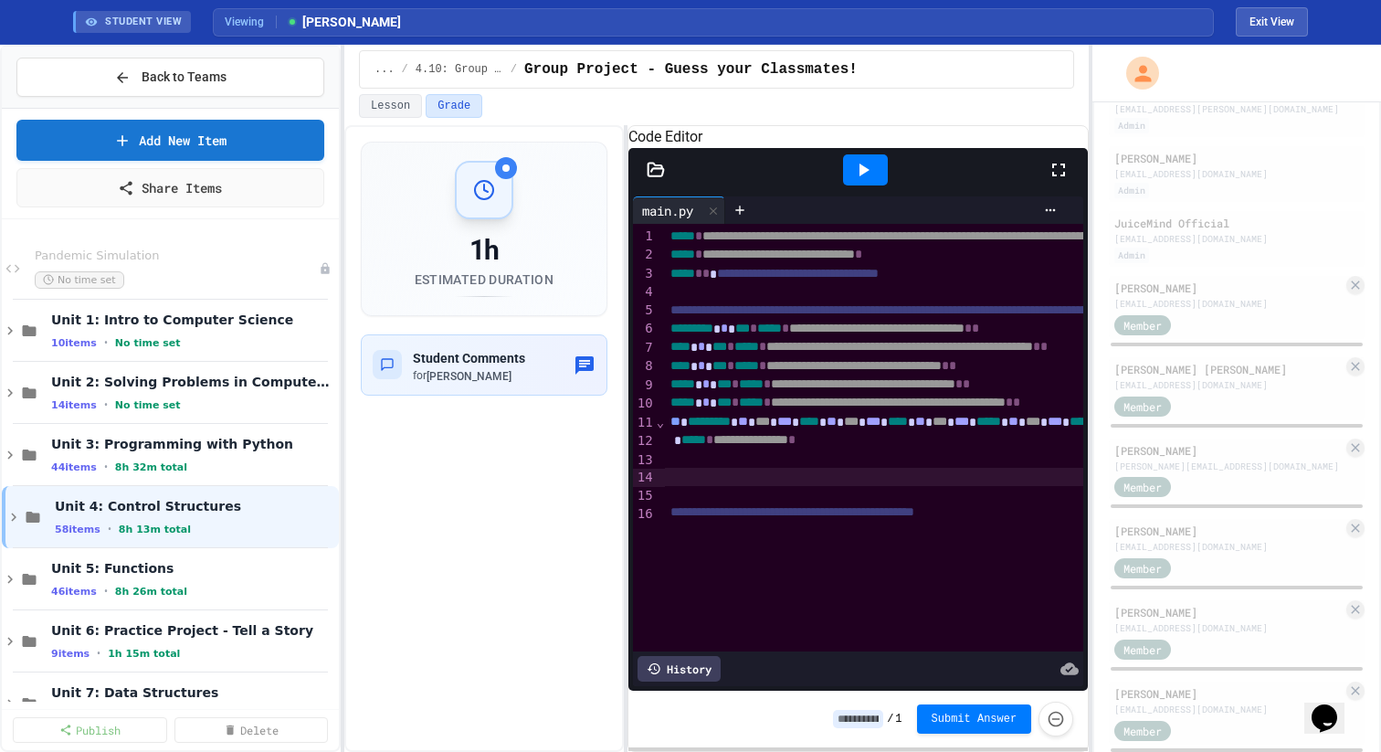
scroll to position [348, 0]
